Goal: Task Accomplishment & Management: Use online tool/utility

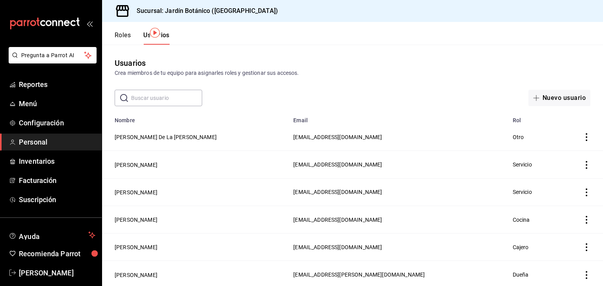
scroll to position [30, 0]
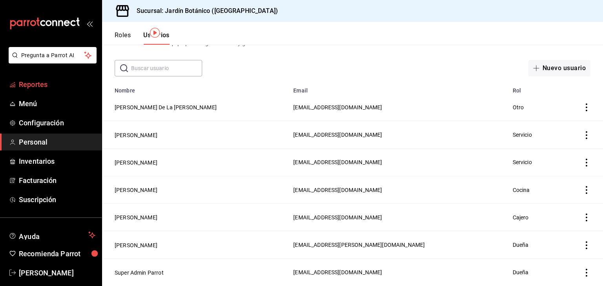
click at [54, 90] on link "Reportes" at bounding box center [51, 84] width 102 height 17
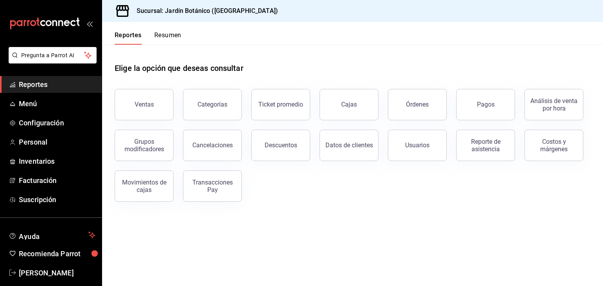
click at [28, 84] on span "Reportes" at bounding box center [57, 84] width 77 height 11
click at [124, 103] on button "Ventas" at bounding box center [144, 104] width 59 height 31
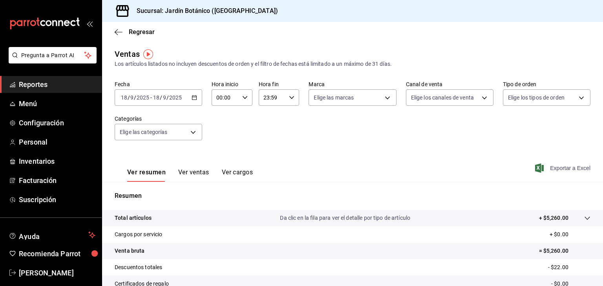
click at [554, 167] on span "Exportar a Excel" at bounding box center [563, 168] width 54 height 9
drag, startPoint x: 41, startPoint y: 277, endPoint x: 40, endPoint y: 272, distance: 4.9
click at [41, 277] on span "[PERSON_NAME]" at bounding box center [57, 273] width 77 height 11
